Goal: Task Accomplishment & Management: Use online tool/utility

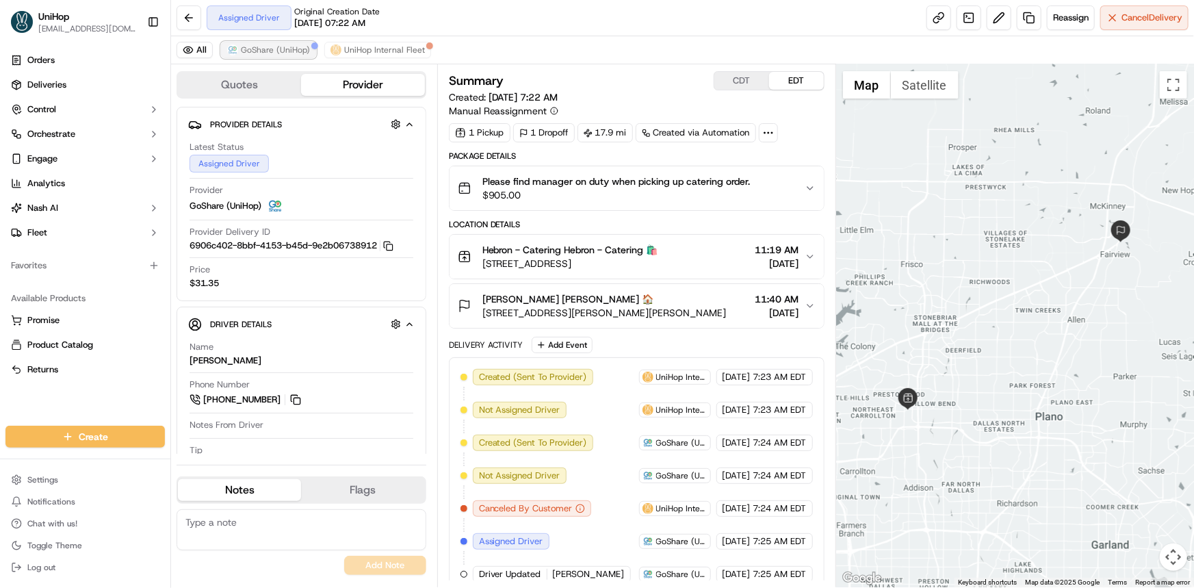
click at [254, 48] on span "GoShare (UniHop)" at bounding box center [275, 49] width 69 height 11
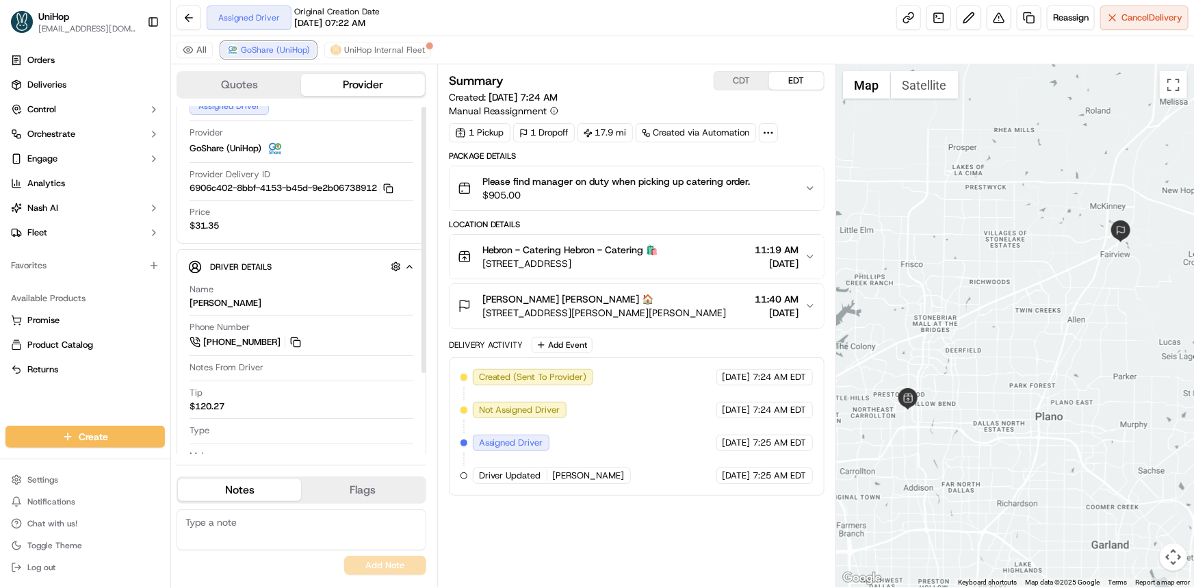
scroll to position [105, 0]
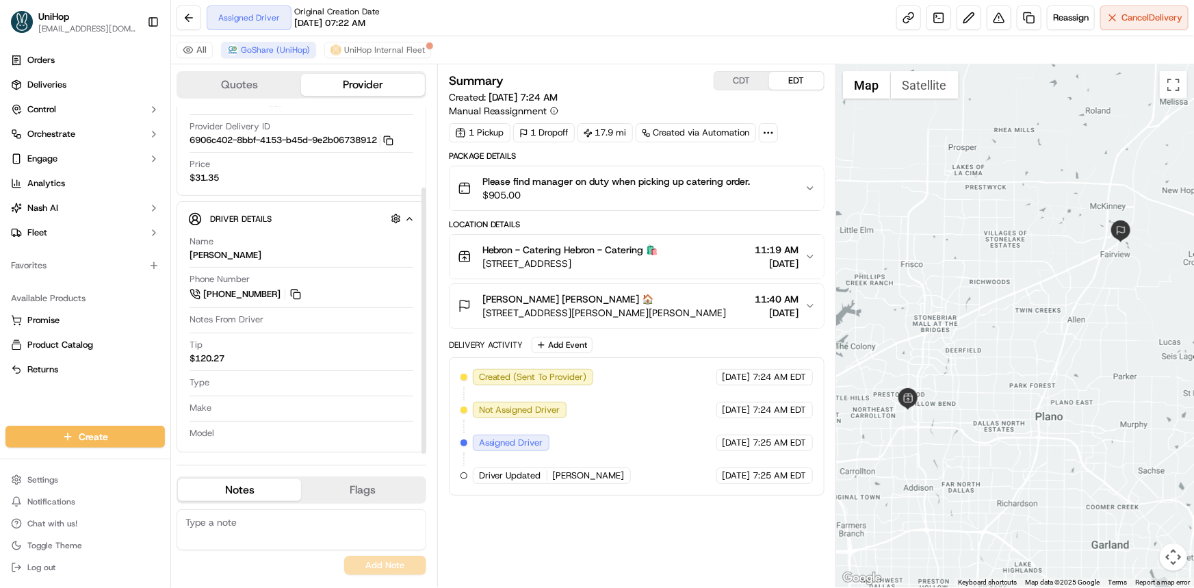
click at [114, 407] on div "Orders Deliveries Control Orchestrate Engage Analytics [PERSON_NAME] Fleet Favo…" at bounding box center [85, 229] width 170 height 371
click at [289, 298] on button at bounding box center [295, 294] width 15 height 15
click at [99, 416] on div "Create Settings Notifications Chat with us! Toggle Theme Log out" at bounding box center [85, 501] width 170 height 173
drag, startPoint x: 185, startPoint y: 251, endPoint x: 237, endPoint y: 246, distance: 52.2
click at [237, 246] on div "Driver Details Hidden ( 6 ) Name Emmanuella E. Phone Number +1 945 273 1011 Not…" at bounding box center [302, 326] width 250 height 251
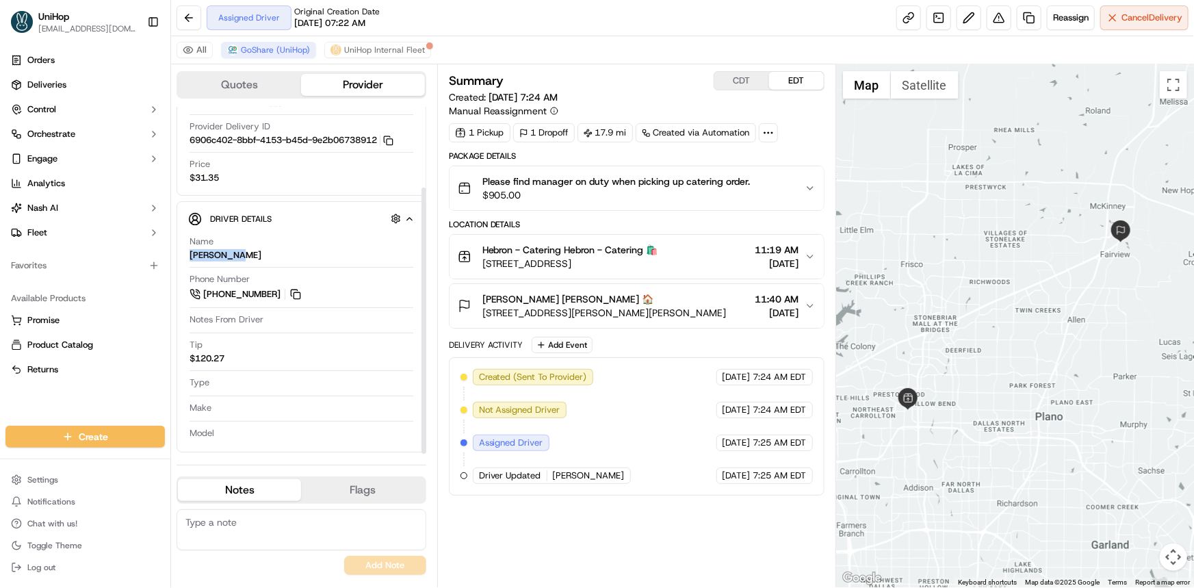
copy div "Emmanuella"
drag, startPoint x: 46, startPoint y: 404, endPoint x: 54, endPoint y: 404, distance: 8.2
click at [46, 403] on div "Orders Deliveries Control Orchestrate Engage Analytics Nash AI Fleet Favorites …" at bounding box center [85, 229] width 170 height 371
drag, startPoint x: 800, startPoint y: 198, endPoint x: 773, endPoint y: 186, distance: 30.0
click at [800, 198] on div "Please find manager on duty when picking up catering order. $905.00" at bounding box center [631, 187] width 347 height 27
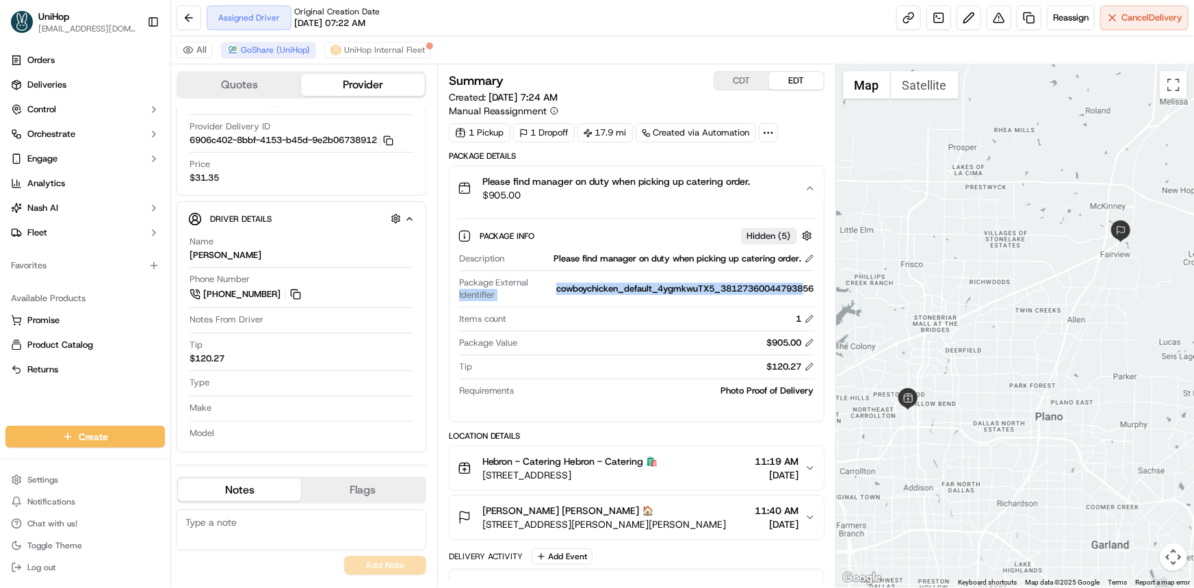
drag, startPoint x: 542, startPoint y: 287, endPoint x: 802, endPoint y: 289, distance: 260.7
click at [802, 290] on div "Package External Identifier cowboychicken_default_4ygmkwuTX5_38127360044793856" at bounding box center [636, 288] width 355 height 25
click at [805, 286] on div "cowboychicken_default_4ygmkwuTX5_38127360044793856" at bounding box center [685, 289] width 258 height 12
copy div "cowboychicken_default_4ygmkwuTX5_38127360044793856"
drag, startPoint x: 815, startPoint y: 280, endPoint x: 551, endPoint y: 287, distance: 264.2
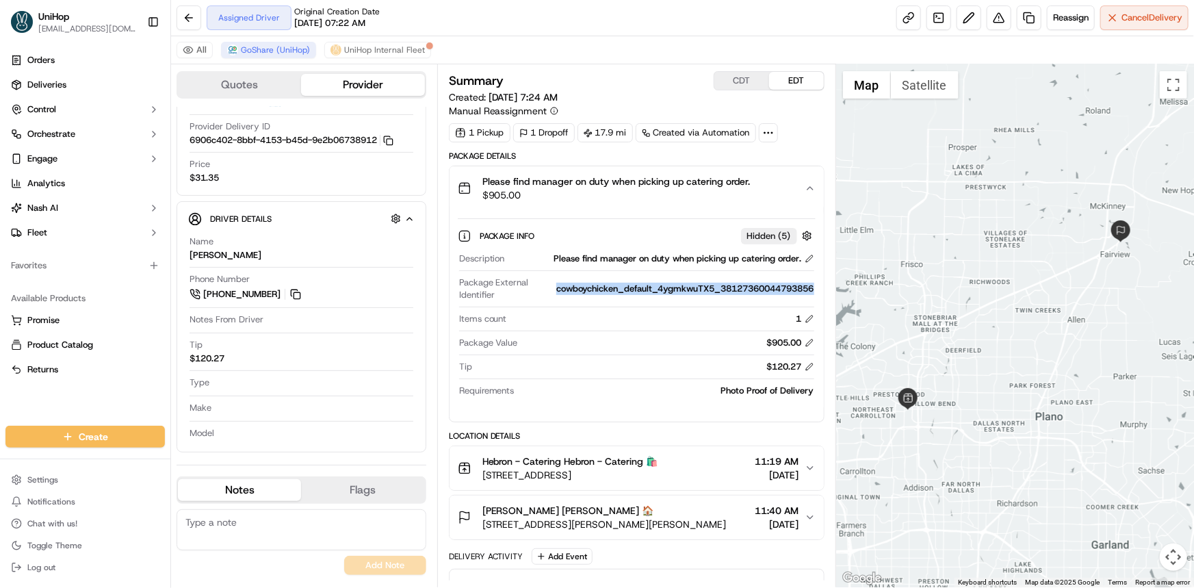
click at [551, 287] on div "Description Please find manager on duty when picking up catering order. Package…" at bounding box center [637, 324] width 358 height 155
click at [807, 185] on icon "button" at bounding box center [810, 188] width 11 height 11
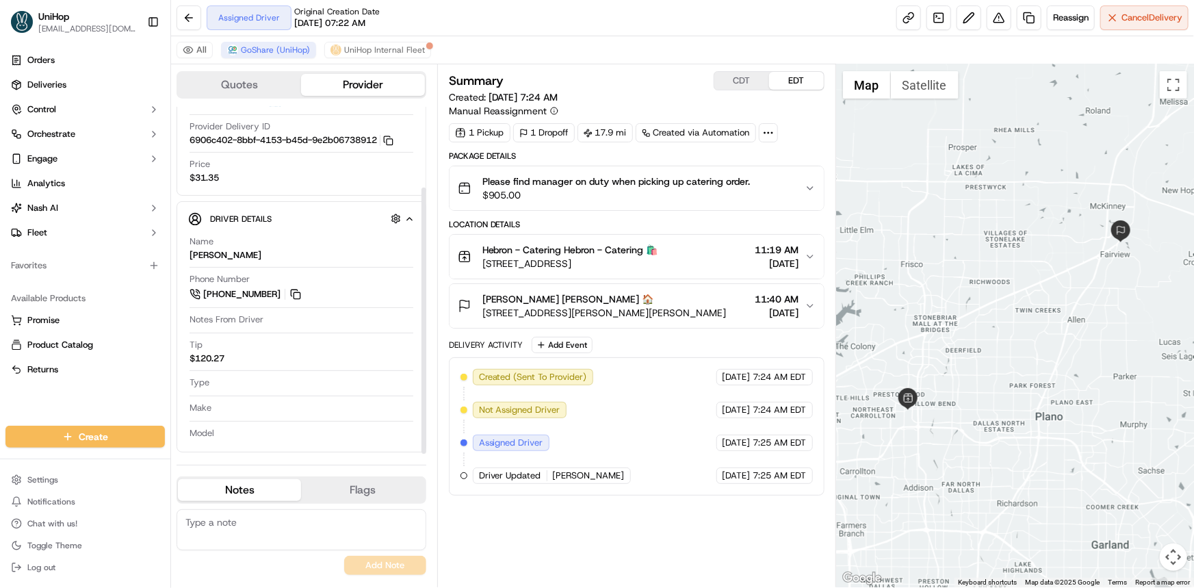
click at [131, 405] on div "Orders Deliveries Control Orchestrate Engage Analytics Nash AI Fleet Favorites …" at bounding box center [85, 229] width 170 height 371
drag, startPoint x: 180, startPoint y: 254, endPoint x: 242, endPoint y: 251, distance: 62.3
click at [242, 251] on div "Driver Details Hidden ( 6 ) Name Emmanuella E. Phone Number +1 945 273 1011 Not…" at bounding box center [302, 326] width 250 height 251
copy div "Emmanuella"
drag, startPoint x: 95, startPoint y: 400, endPoint x: 74, endPoint y: 405, distance: 21.7
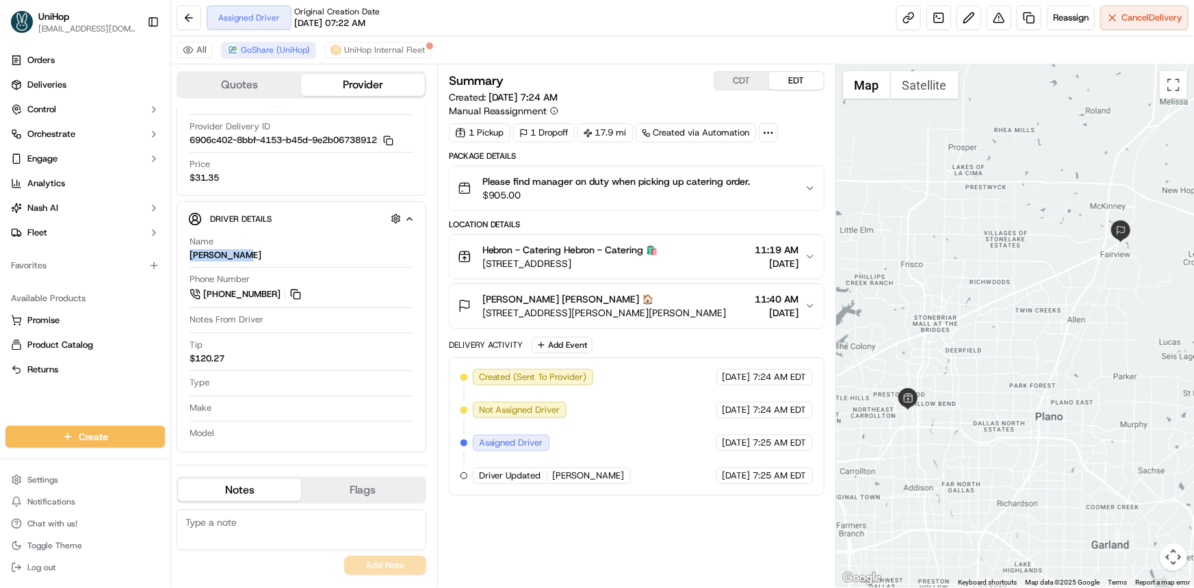
click at [95, 400] on div "Orders Deliveries Control Orchestrate Engage Analytics Nash AI Fleet Favorites …" at bounding box center [85, 229] width 170 height 371
click at [956, 326] on div at bounding box center [1015, 325] width 358 height 523
drag, startPoint x: 954, startPoint y: 314, endPoint x: 946, endPoint y: 322, distance: 11.1
click at [950, 315] on div at bounding box center [1015, 325] width 358 height 523
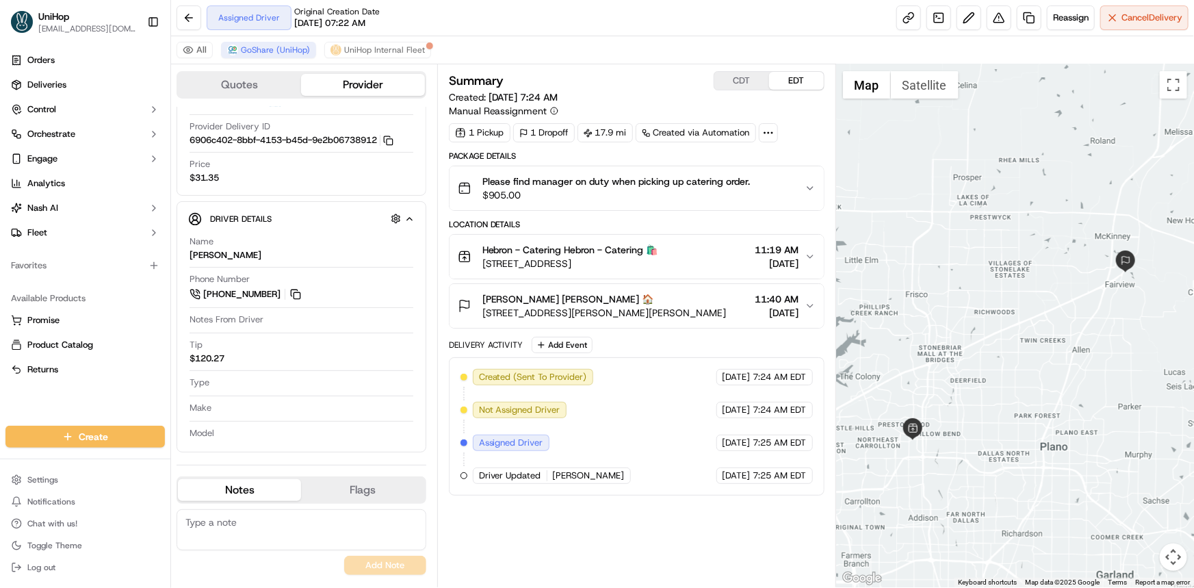
drag, startPoint x: 968, startPoint y: 305, endPoint x: 971, endPoint y: 320, distance: 15.3
click at [971, 317] on div at bounding box center [1015, 325] width 358 height 523
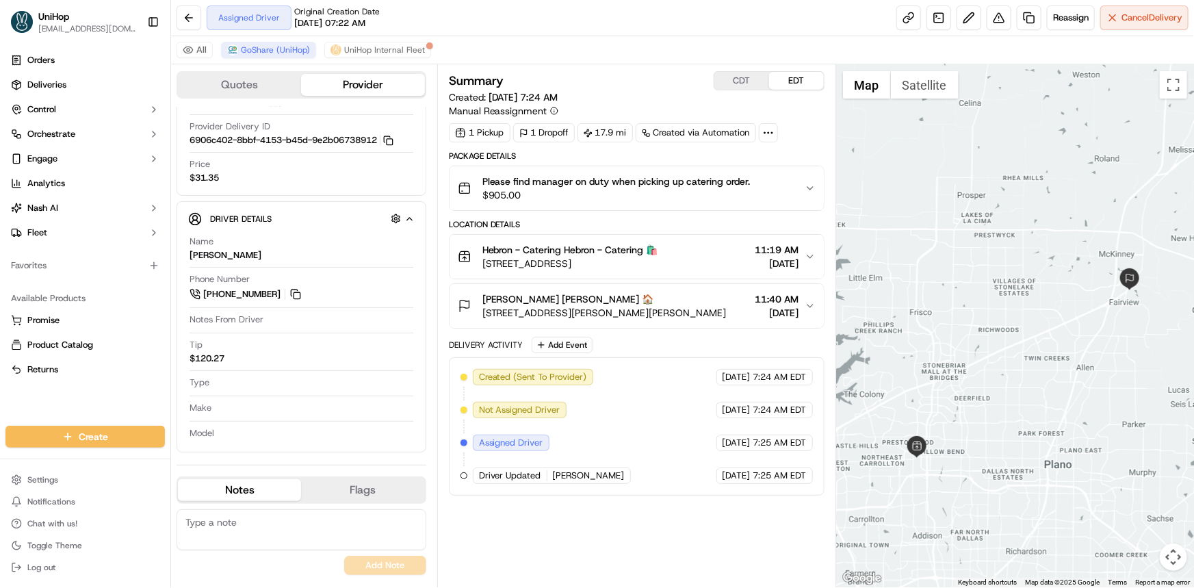
scroll to position [0, 0]
click at [1000, 294] on div at bounding box center [1015, 325] width 358 height 523
drag, startPoint x: 479, startPoint y: 309, endPoint x: 622, endPoint y: 315, distance: 143.1
click at [622, 315] on div "Dustin Kelver Dustin Kelver 🏠 2015 S McDonald St, McKinney, TX 75069, USA" at bounding box center [592, 305] width 269 height 27
copy span "2015 S McDonald St, McKinney"
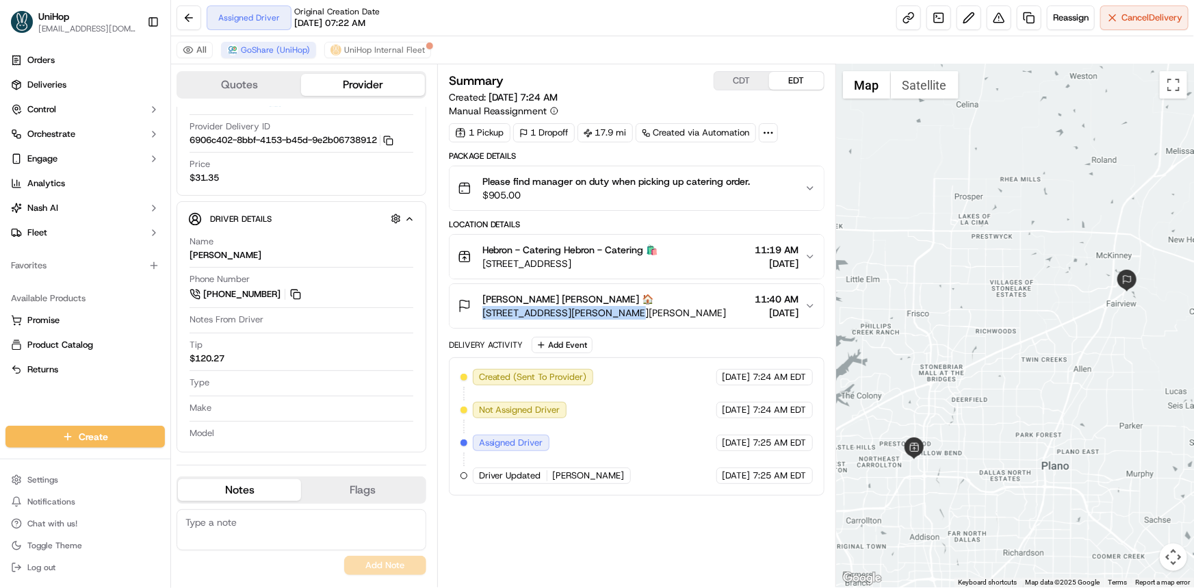
click at [111, 394] on div "Orders Deliveries Control Orchestrate Engage Analytics Nash AI Fleet Favorites …" at bounding box center [85, 229] width 170 height 371
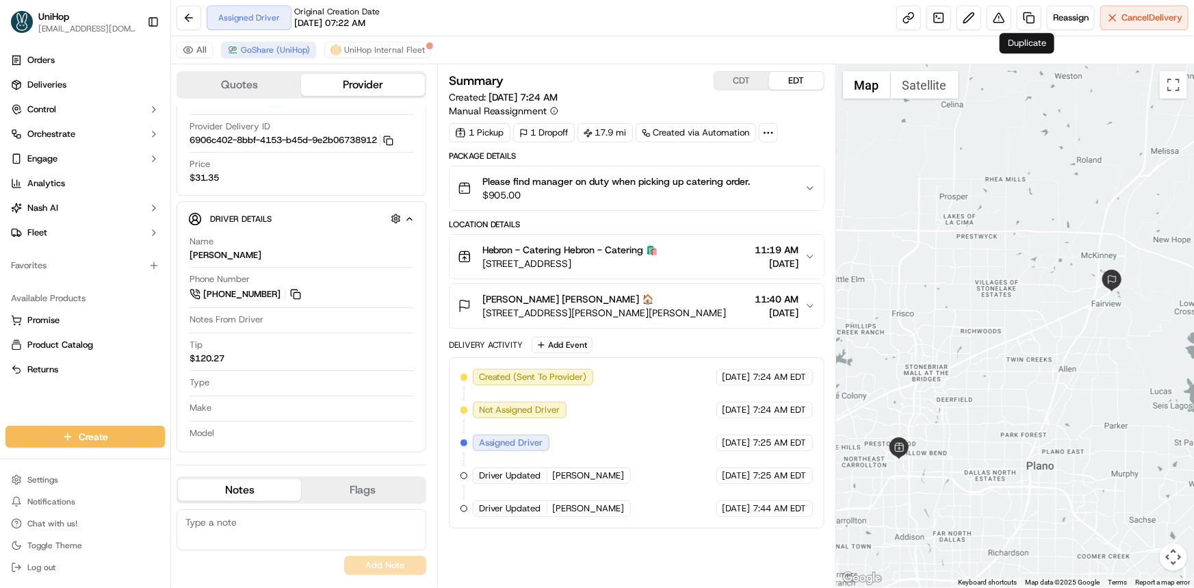
drag, startPoint x: 971, startPoint y: 356, endPoint x: 956, endPoint y: 352, distance: 14.8
click at [956, 352] on div at bounding box center [1015, 325] width 358 height 523
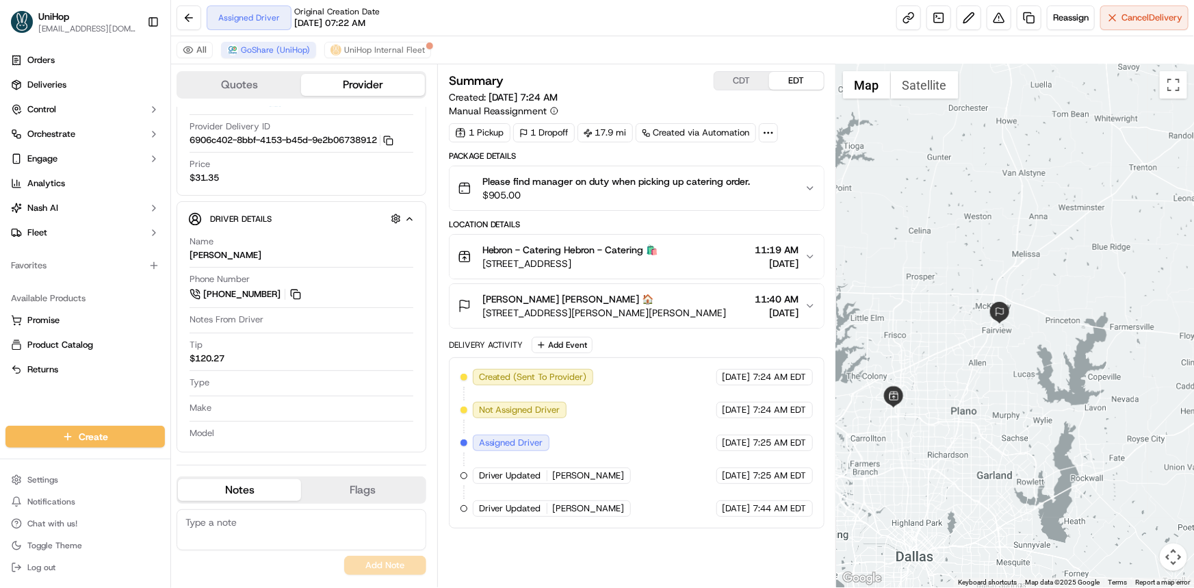
drag, startPoint x: 985, startPoint y: 385, endPoint x: 1035, endPoint y: 381, distance: 50.1
click at [1035, 381] on div at bounding box center [1015, 325] width 358 height 523
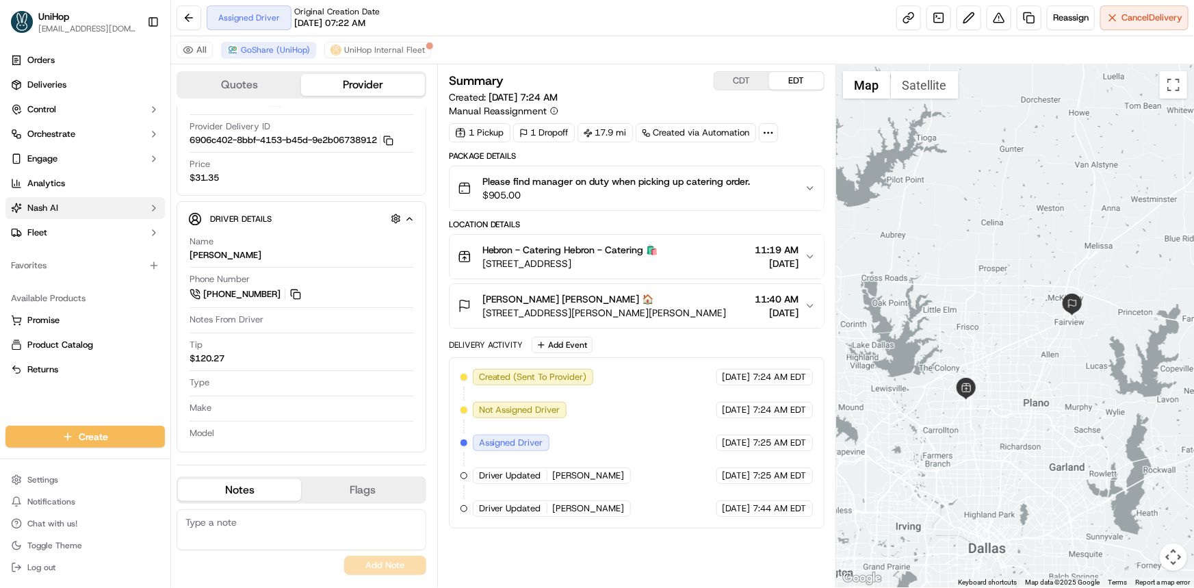
drag, startPoint x: 34, startPoint y: 410, endPoint x: 123, endPoint y: 208, distance: 221.4
click at [34, 410] on div "Orders Deliveries Control Orchestrate Engage Analytics Nash AI Fleet Favorites …" at bounding box center [85, 229] width 170 height 371
click at [299, 291] on button at bounding box center [295, 294] width 15 height 15
click at [961, 337] on div at bounding box center [1015, 325] width 358 height 523
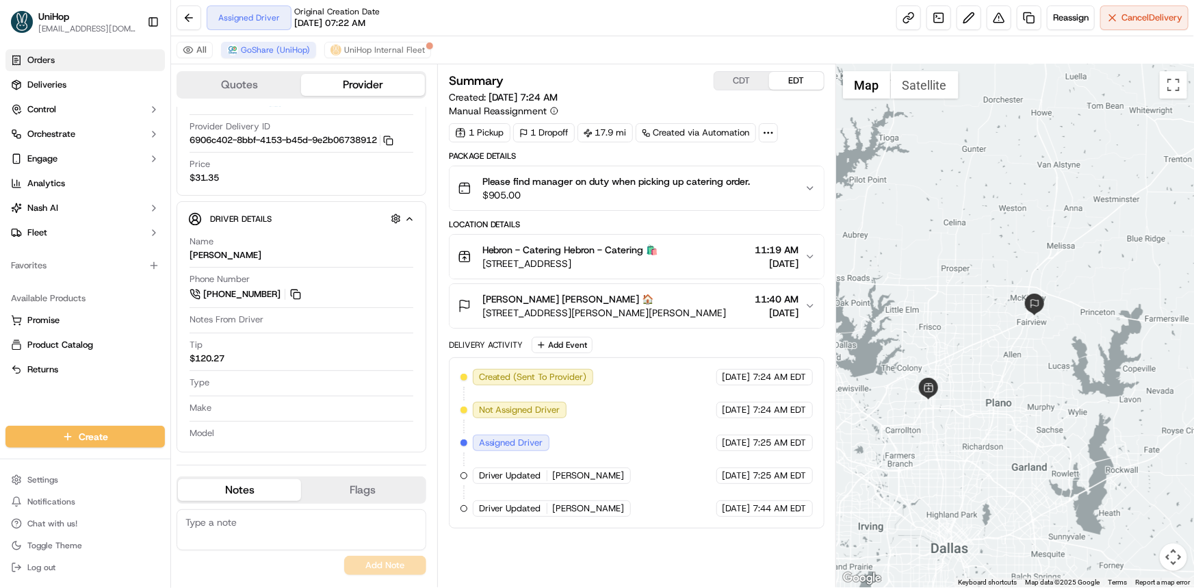
drag, startPoint x: 62, startPoint y: 397, endPoint x: 67, endPoint y: 62, distance: 335.3
click at [62, 397] on div "Orders Deliveries Control Orchestrate Engage Analytics Nash AI Fleet Favorites …" at bounding box center [85, 229] width 170 height 371
click at [107, 402] on div "Orders Deliveries Control Orchestrate Engage Analytics Nash AI Fleet Favorites …" at bounding box center [85, 229] width 170 height 371
click at [29, 404] on div "Orders Deliveries Control Orchestrate Engage Analytics Nash AI Fleet Favorites …" at bounding box center [85, 229] width 170 height 371
click at [336, 521] on textarea at bounding box center [302, 529] width 250 height 41
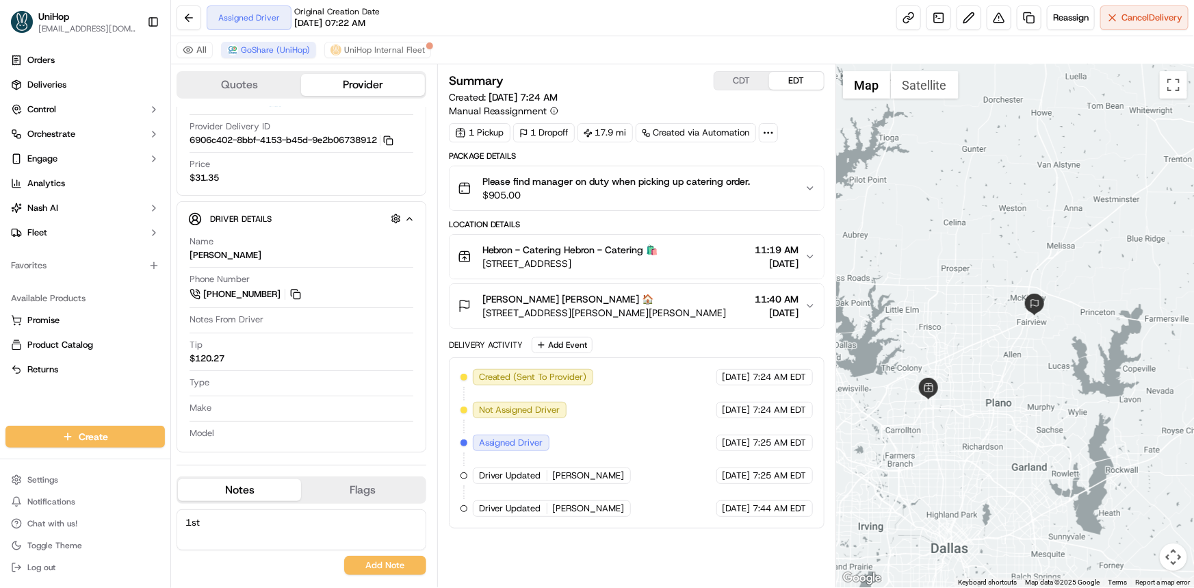
type textarea "1st"
click at [387, 553] on div "1st No results found Add Note" at bounding box center [302, 542] width 250 height 66
click at [391, 562] on button "Add Note" at bounding box center [385, 565] width 82 height 19
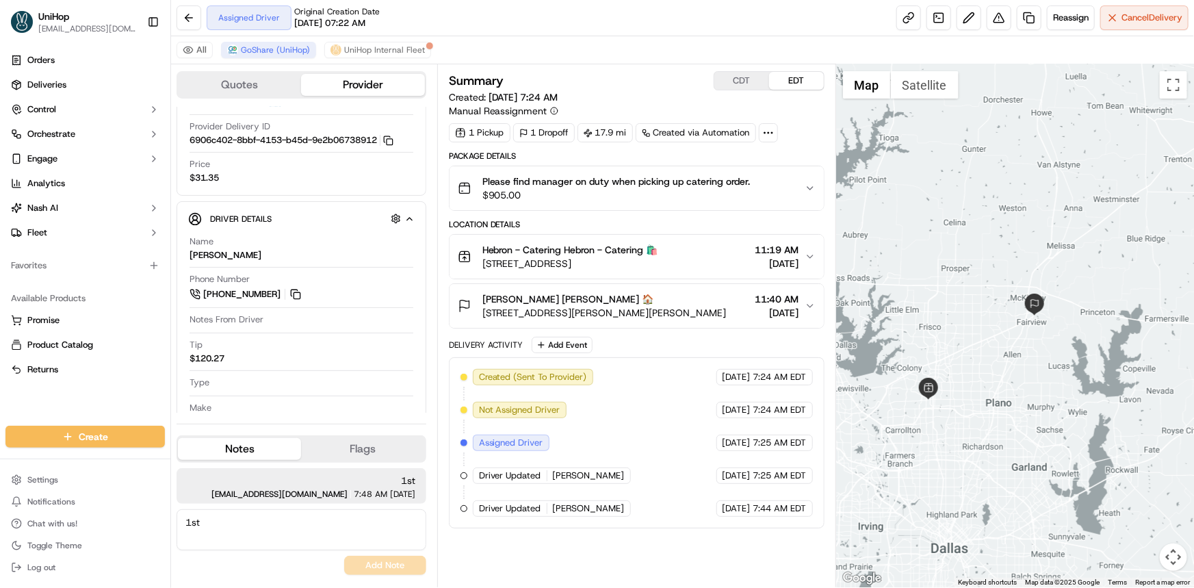
drag, startPoint x: 483, startPoint y: 313, endPoint x: 694, endPoint y: 312, distance: 211.4
click at [694, 312] on span "2015 S McDonald St, McKinney, TX 75069, USA" at bounding box center [604, 313] width 244 height 14
click at [722, 83] on button "CDT" at bounding box center [741, 81] width 55 height 18
click at [792, 81] on button "EDT" at bounding box center [796, 81] width 55 height 18
click at [647, 77] on div "Summary CDT EDT" at bounding box center [637, 80] width 376 height 19
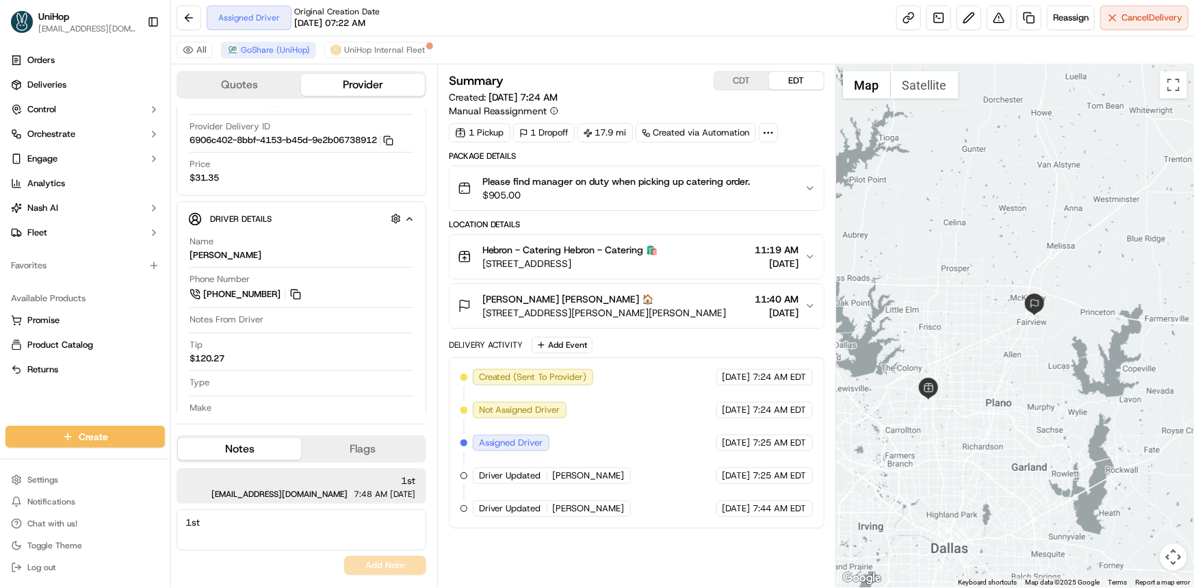
click at [984, 369] on div at bounding box center [1015, 325] width 358 height 523
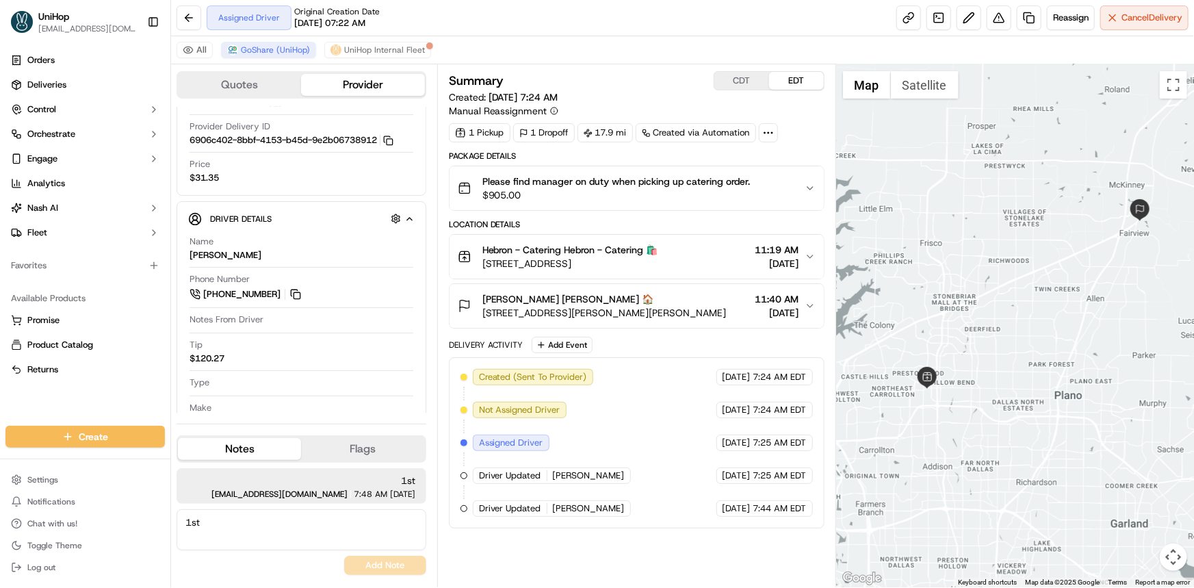
drag, startPoint x: 1092, startPoint y: 264, endPoint x: 1077, endPoint y: 291, distance: 30.6
click at [1066, 293] on div at bounding box center [1015, 325] width 358 height 523
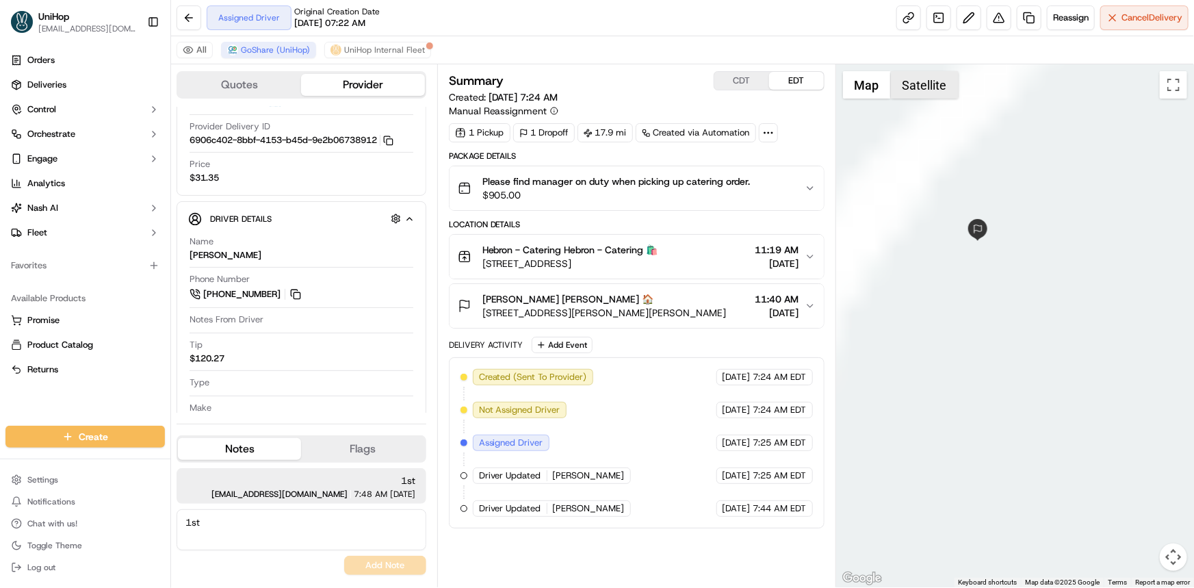
click at [933, 88] on button "Satellite" at bounding box center [925, 84] width 68 height 27
click at [867, 86] on button "Map" at bounding box center [867, 84] width 48 height 27
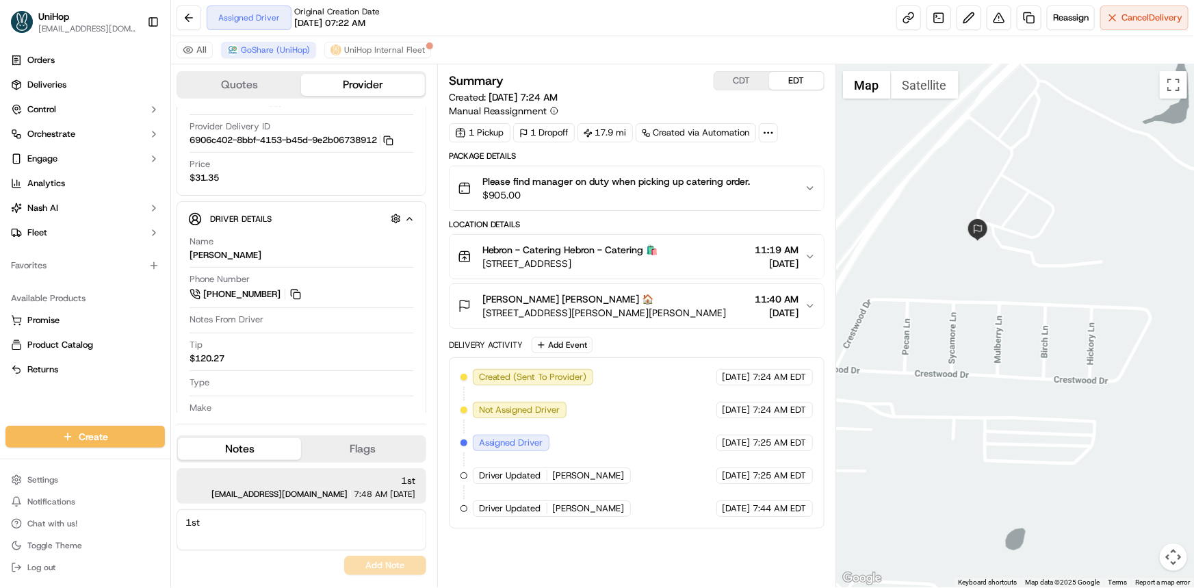
click at [757, 69] on div "Summary CDT EDT Created: Sep 16 2025 7:24 AM Manual Reassignment 1 Pickup 1 Dro…" at bounding box center [636, 325] width 399 height 523
click at [748, 77] on button "CDT" at bounding box center [741, 81] width 55 height 18
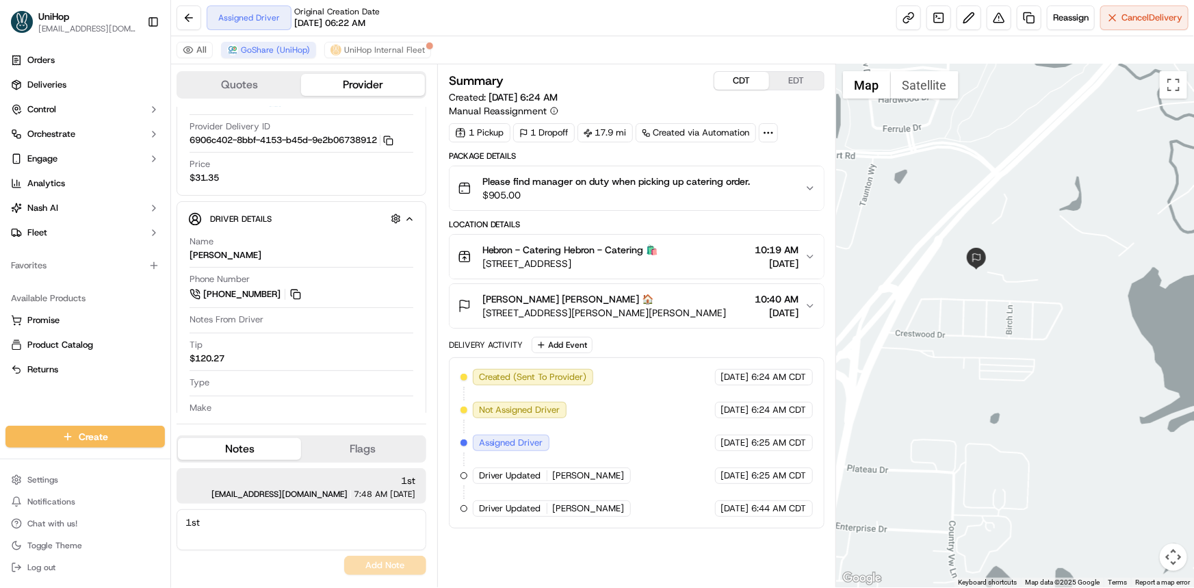
click at [792, 83] on button "EDT" at bounding box center [796, 81] width 55 height 18
click at [756, 77] on button "CDT" at bounding box center [741, 81] width 55 height 18
click at [795, 84] on button "EDT" at bounding box center [796, 81] width 55 height 18
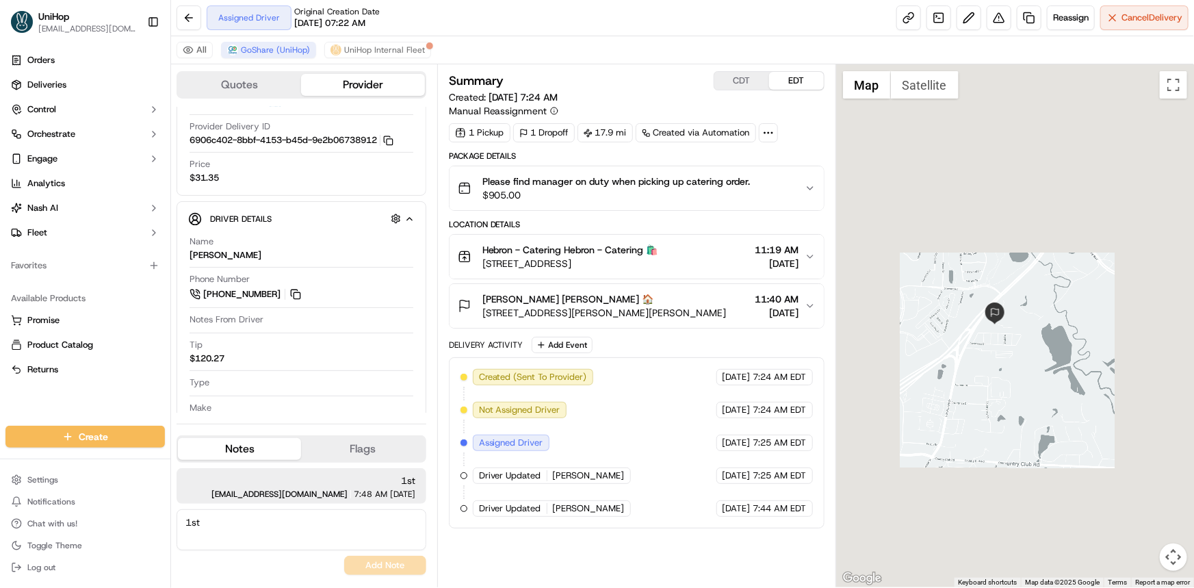
drag, startPoint x: 1012, startPoint y: 335, endPoint x: 1004, endPoint y: 341, distance: 10.3
click at [1004, 341] on div at bounding box center [1015, 325] width 358 height 523
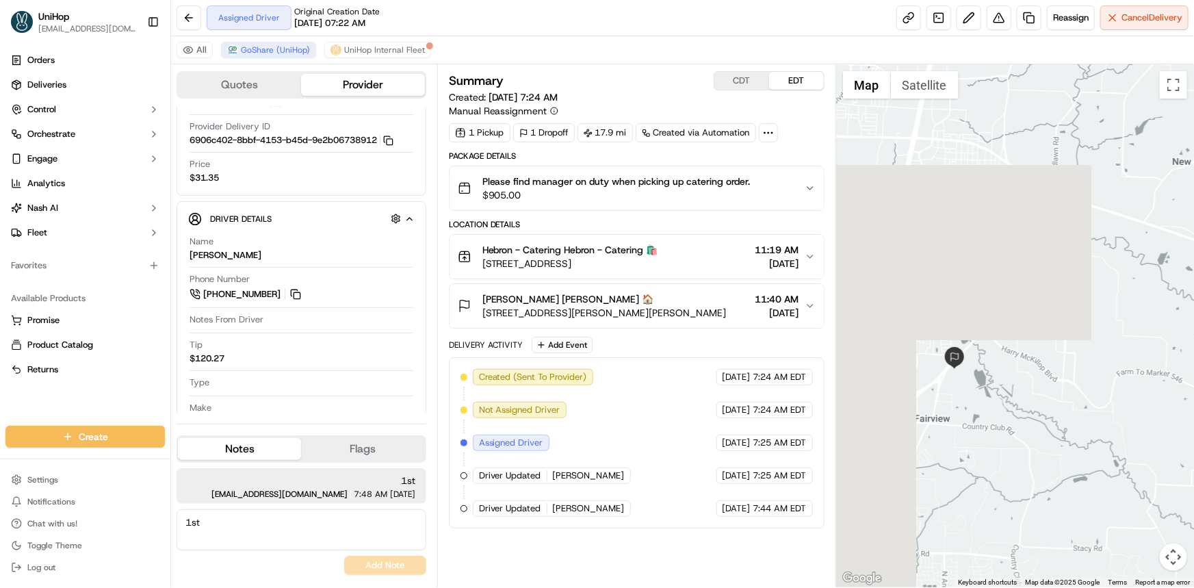
drag, startPoint x: 1004, startPoint y: 302, endPoint x: 974, endPoint y: 338, distance: 47.6
click at [988, 322] on div at bounding box center [1015, 325] width 358 height 523
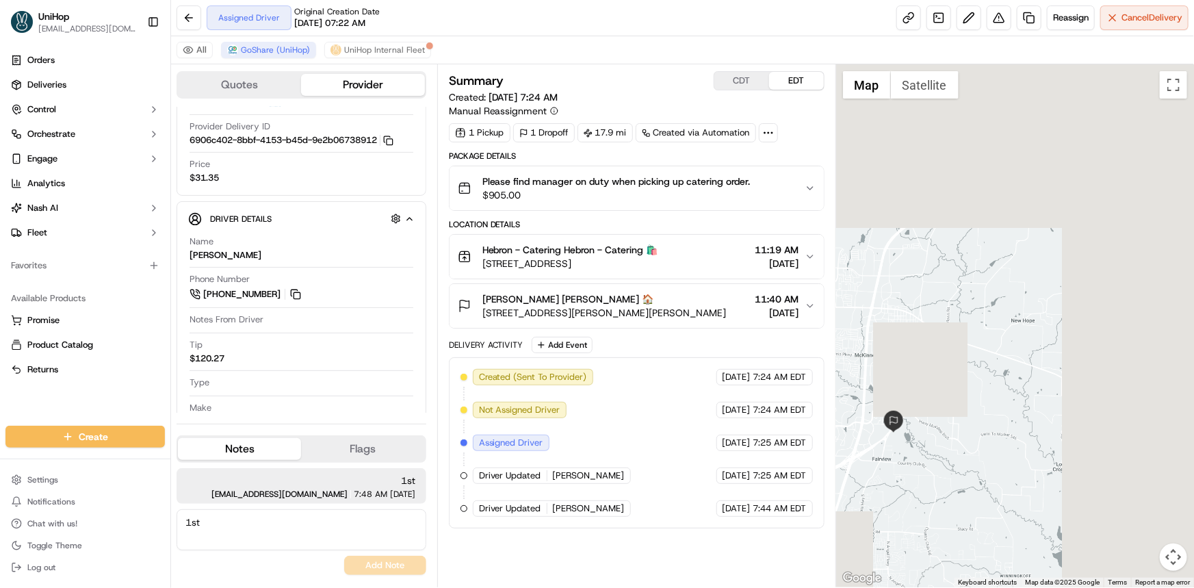
click at [984, 372] on div at bounding box center [1015, 325] width 358 height 523
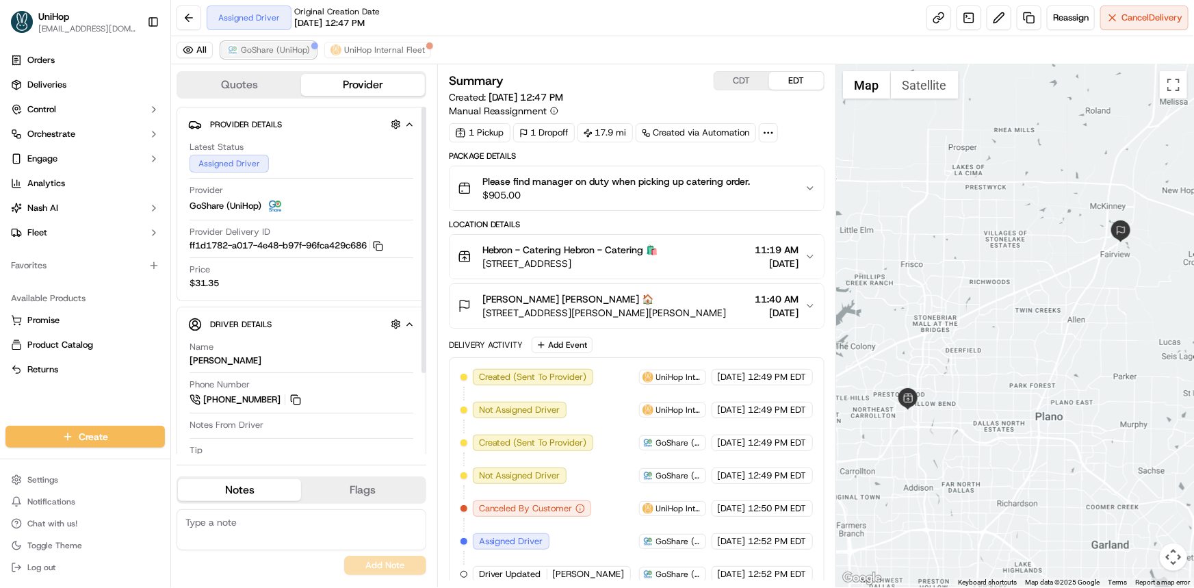
click at [285, 56] on button "GoShare (UniHop)" at bounding box center [268, 50] width 95 height 16
